Goal: Task Accomplishment & Management: Use online tool/utility

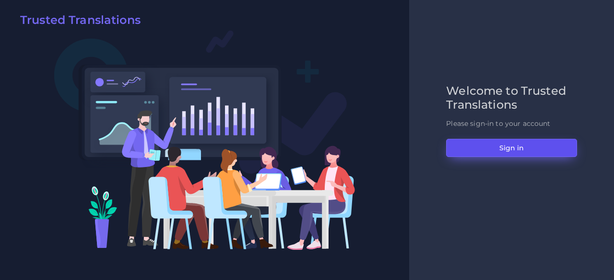
click at [519, 153] on button "Sign in" at bounding box center [511, 148] width 131 height 18
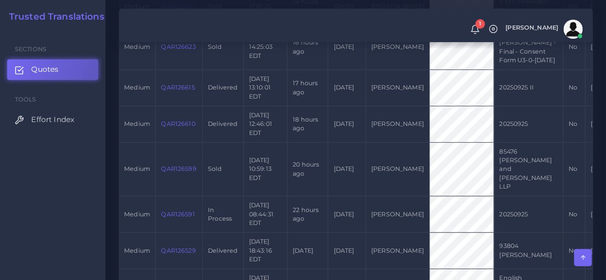
scroll to position [383, 0]
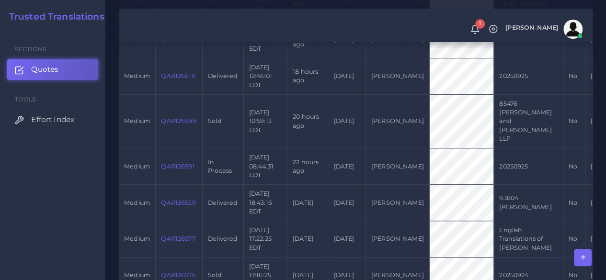
click at [171, 168] on td "QAR126591" at bounding box center [179, 167] width 47 height 36
click at [174, 163] on link "QAR126591" at bounding box center [178, 166] width 34 height 7
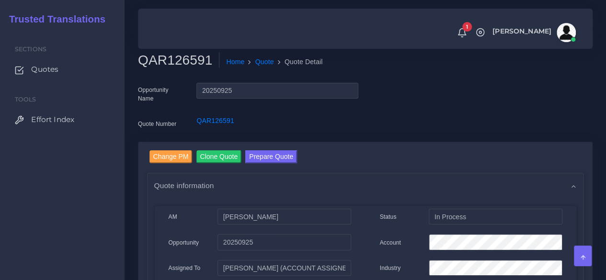
click at [271, 161] on button "Prepare Quote" at bounding box center [271, 157] width 52 height 13
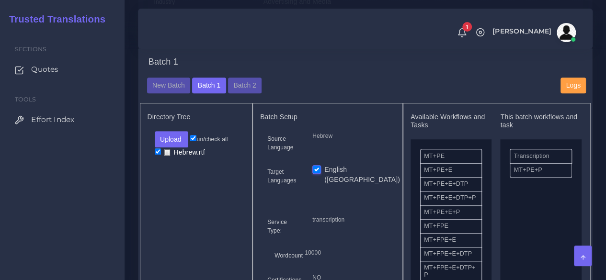
scroll to position [336, 0]
click at [245, 94] on button "Batch 2" at bounding box center [245, 86] width 34 height 16
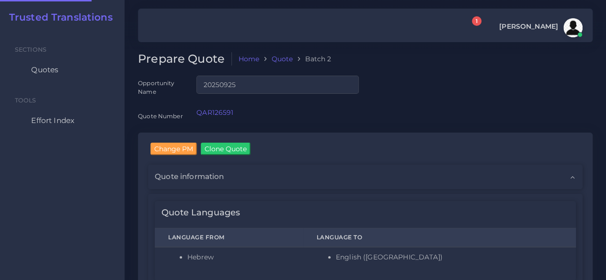
checkbox input "true"
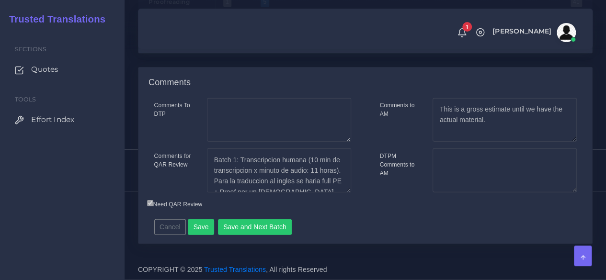
scroll to position [48, 0]
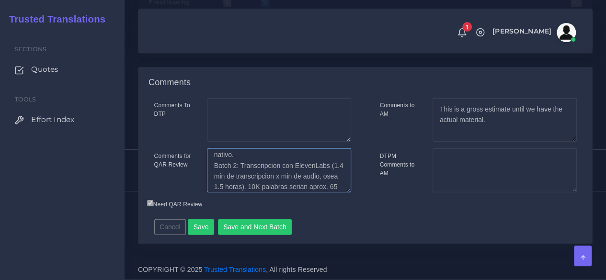
click at [240, 175] on textarea "Batch 1: Transcripcion humana (10 min de transcripcion x minuto de audio: 11 ho…" at bounding box center [279, 171] width 144 height 44
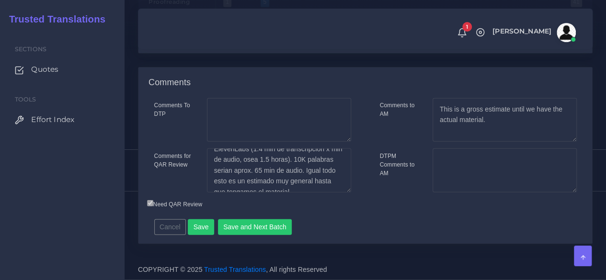
click at [115, 210] on div "Sections Quotes Tools Effort Index" at bounding box center [62, 155] width 125 height 251
click at [333, 183] on textarea "Batch 1: Transcripcion humana (10 min de transcripcion x minuto de audio: 11 ho…" at bounding box center [279, 171] width 144 height 44
type textarea "Batch 1: Transcripcion humana (10 min de transcripcion x minuto de audio: 11 ho…"
click at [271, 236] on button "Save and Next Batch" at bounding box center [255, 228] width 74 height 16
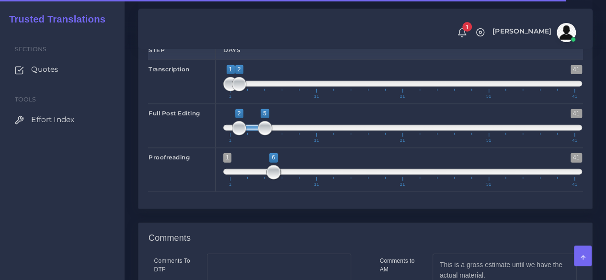
scroll to position [1363, 0]
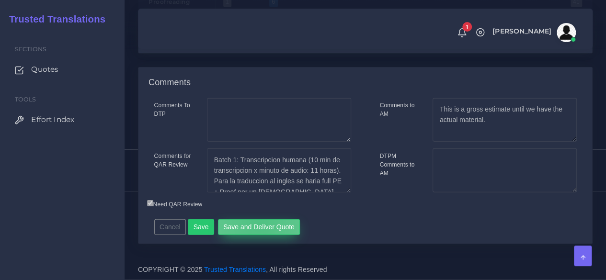
click at [255, 224] on button "Save and Deliver Quote" at bounding box center [259, 228] width 82 height 16
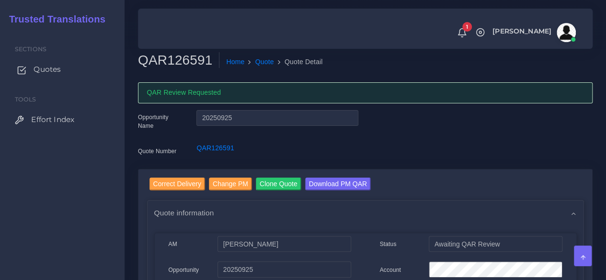
click at [47, 67] on span "Quotes" at bounding box center [47, 69] width 27 height 11
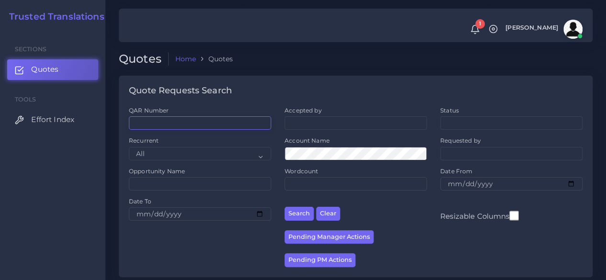
click at [208, 118] on input "QAR Number" at bounding box center [200, 122] width 142 height 13
paste input "QAR126124"
type input "QAR126124"
click at [285, 207] on button "Search" at bounding box center [299, 214] width 29 height 14
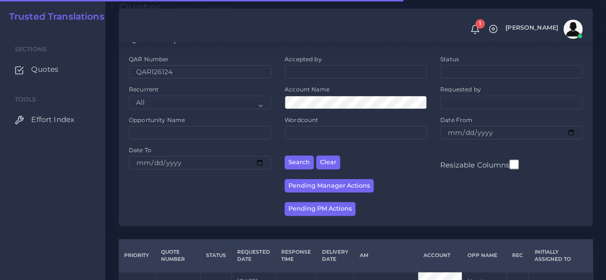
scroll to position [122, 0]
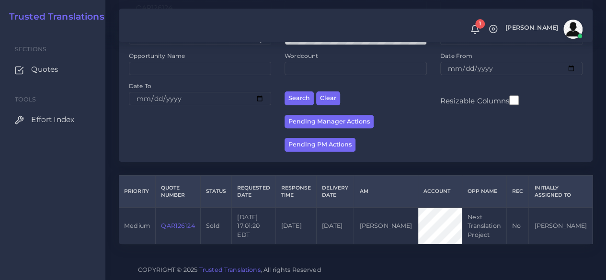
click at [181, 222] on link "QAR126124" at bounding box center [178, 225] width 34 height 7
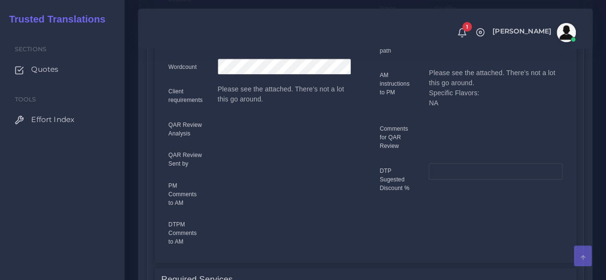
scroll to position [479, 0]
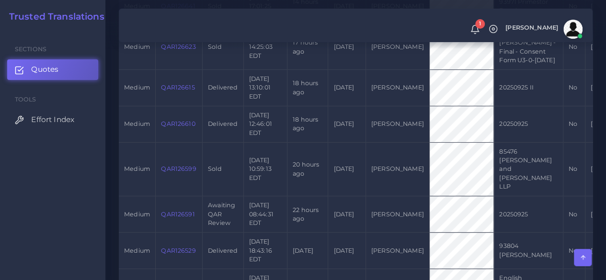
scroll to position [359, 0]
